Goal: Transaction & Acquisition: Download file/media

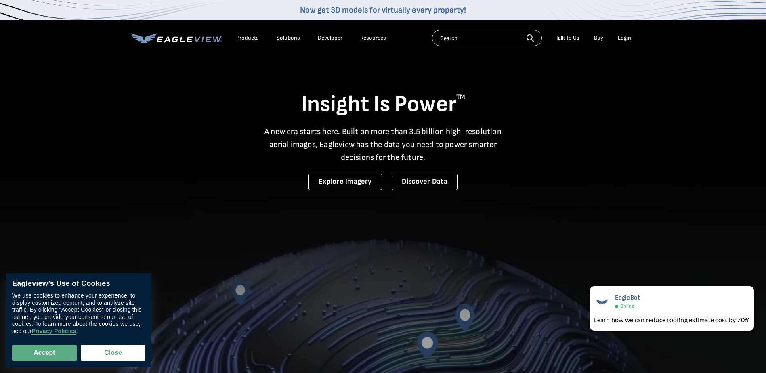
click at [623, 36] on div "Login" at bounding box center [624, 37] width 13 height 7
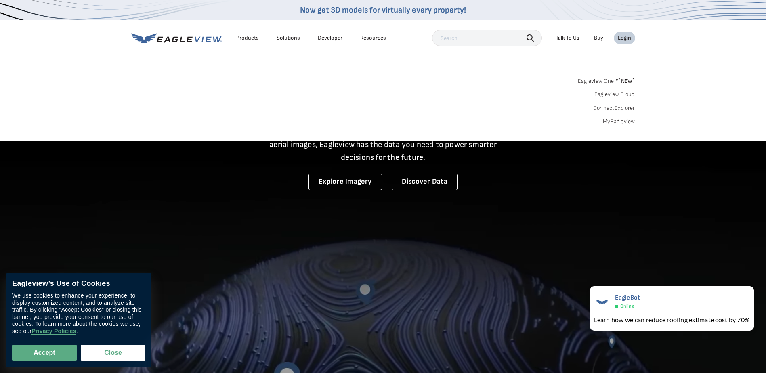
click at [621, 119] on link "MyEagleview" at bounding box center [619, 121] width 32 height 7
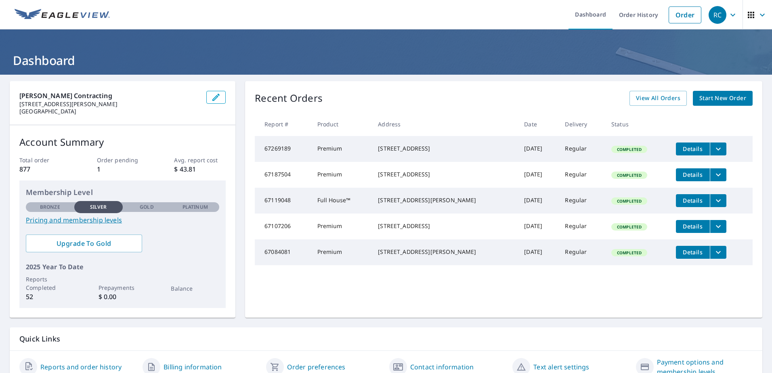
click at [713, 148] on icon "filesDropdownBtn-67269189" at bounding box center [718, 149] width 10 height 10
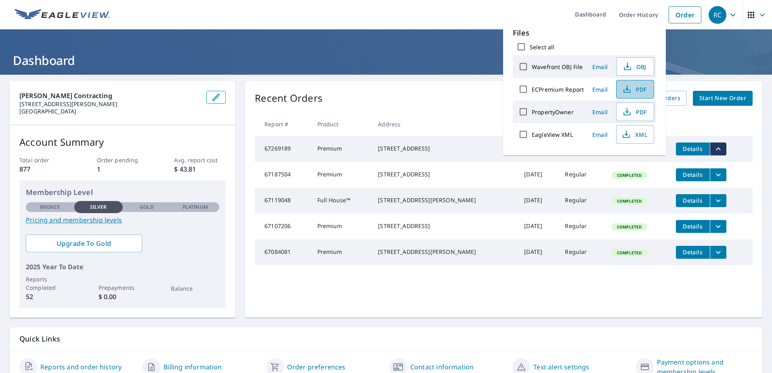
click at [639, 88] on span "PDF" at bounding box center [634, 89] width 26 height 10
